Goal: Task Accomplishment & Management: Manage account settings

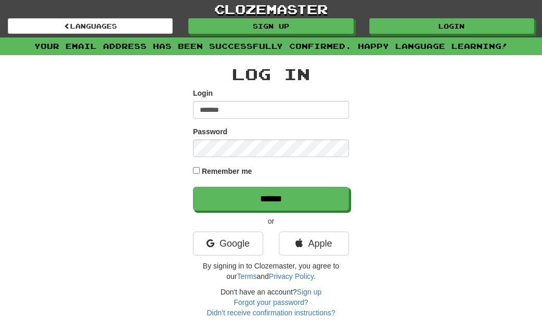
type input "*******"
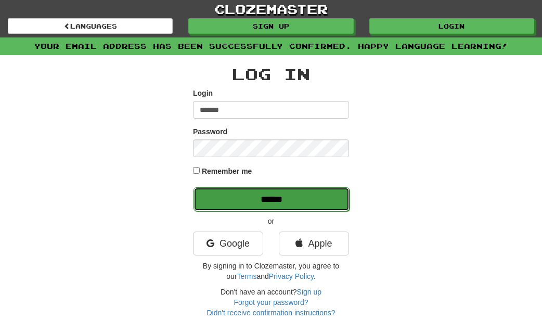
click at [254, 200] on input "******" at bounding box center [272, 199] width 156 height 24
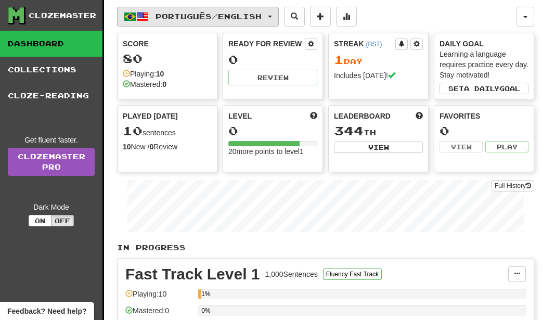
click at [224, 11] on button "Português / English" at bounding box center [198, 17] width 162 height 20
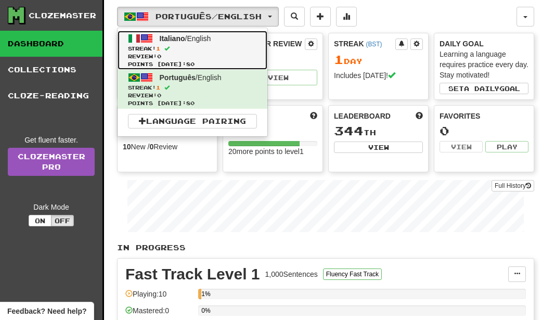
click at [181, 43] on link "Italiano / English Streak: 1 Review: 0 Points [DATE]: 80" at bounding box center [193, 50] width 150 height 39
